Goal: Transaction & Acquisition: Purchase product/service

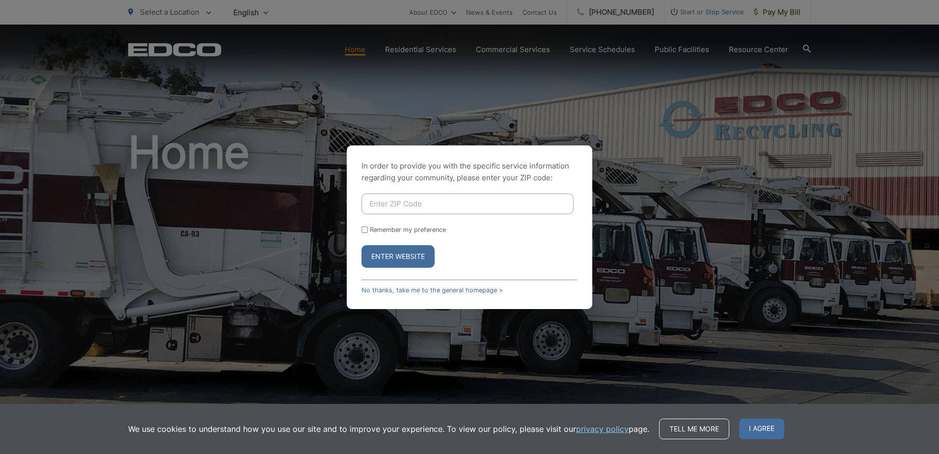
click at [414, 207] on input "Enter ZIP Code" at bounding box center [467, 203] width 212 height 21
type input "92108"
click at [391, 254] on button "Enter Website" at bounding box center [397, 256] width 73 height 23
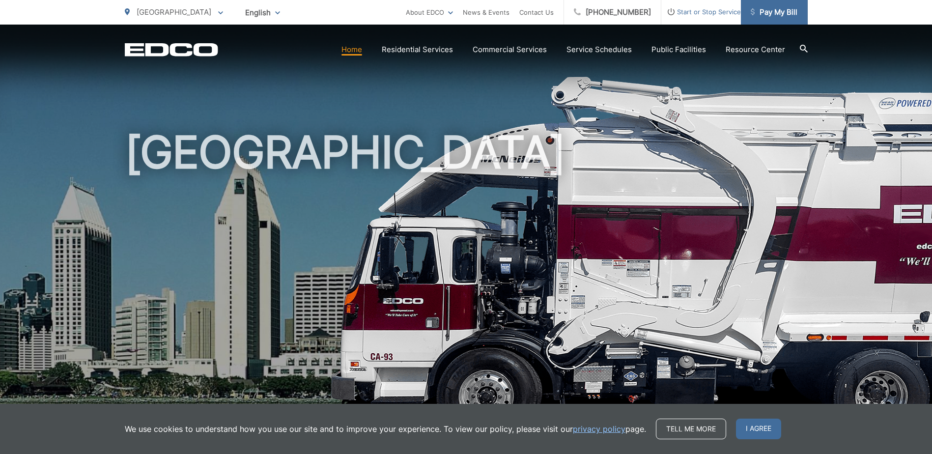
click at [776, 10] on span "Pay My Bill" at bounding box center [773, 12] width 47 height 12
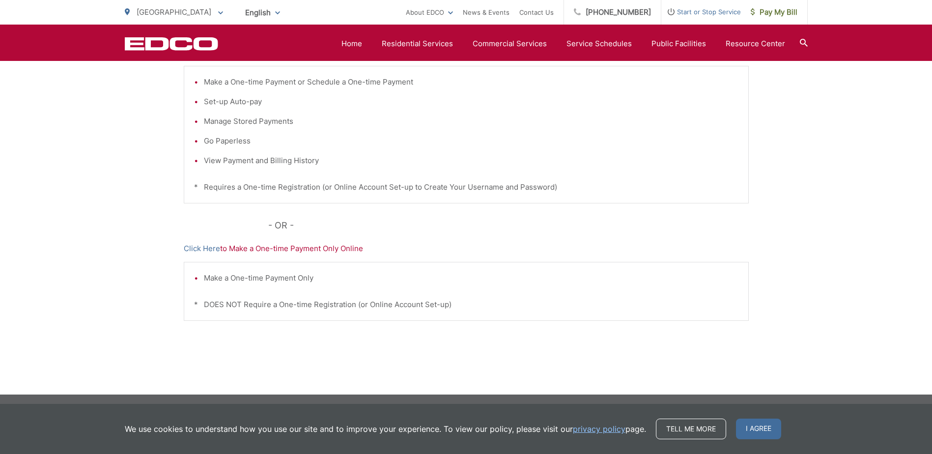
scroll to position [245, 0]
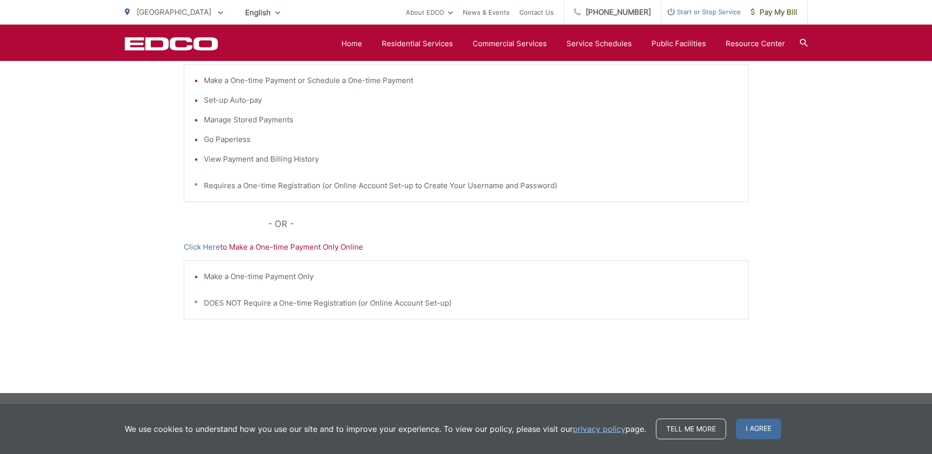
click at [273, 246] on p "Click Here to Make a One-time Payment Only Online" at bounding box center [466, 247] width 565 height 12
click at [208, 247] on link "Click Here" at bounding box center [202, 247] width 36 height 12
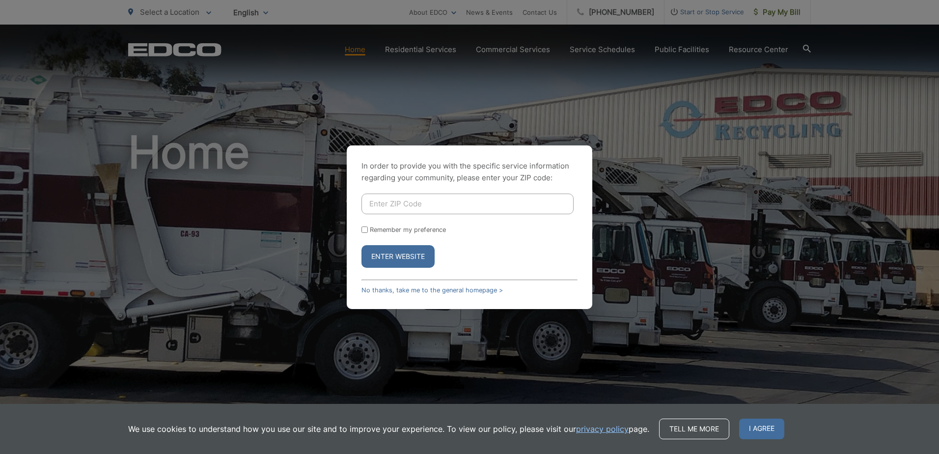
click at [457, 204] on input "Enter ZIP Code" at bounding box center [467, 203] width 212 height 21
type input "92108"
click at [415, 255] on button "Enter Website" at bounding box center [397, 256] width 73 height 23
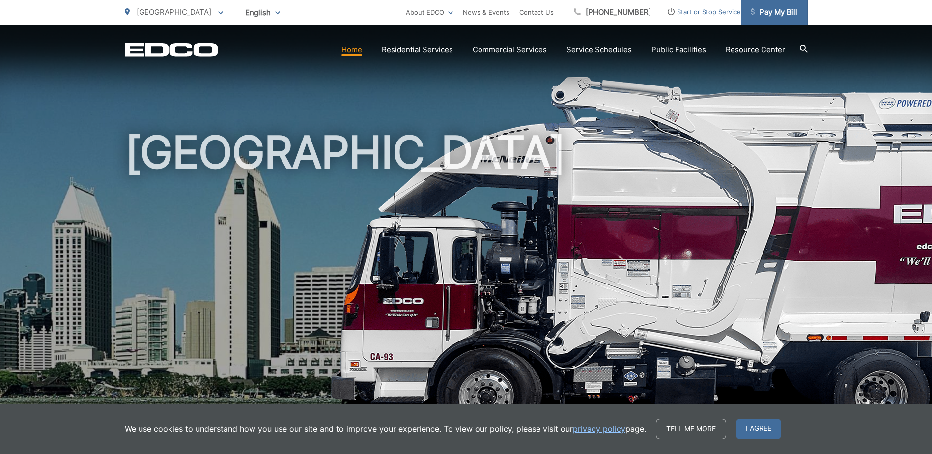
click at [771, 13] on span "Pay My Bill" at bounding box center [773, 12] width 47 height 12
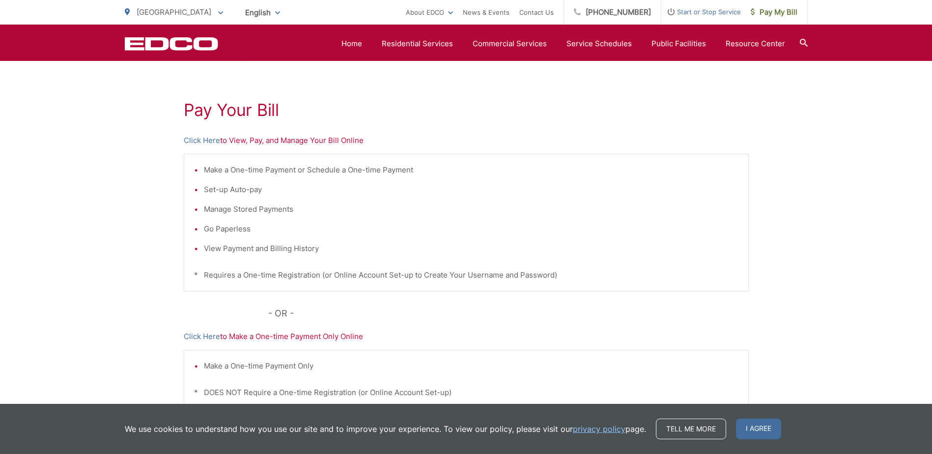
scroll to position [156, 0]
click at [202, 140] on link "Click Here" at bounding box center [202, 140] width 36 height 12
click at [213, 139] on link "Click Here" at bounding box center [202, 140] width 36 height 12
